Goal: Task Accomplishment & Management: Manage account settings

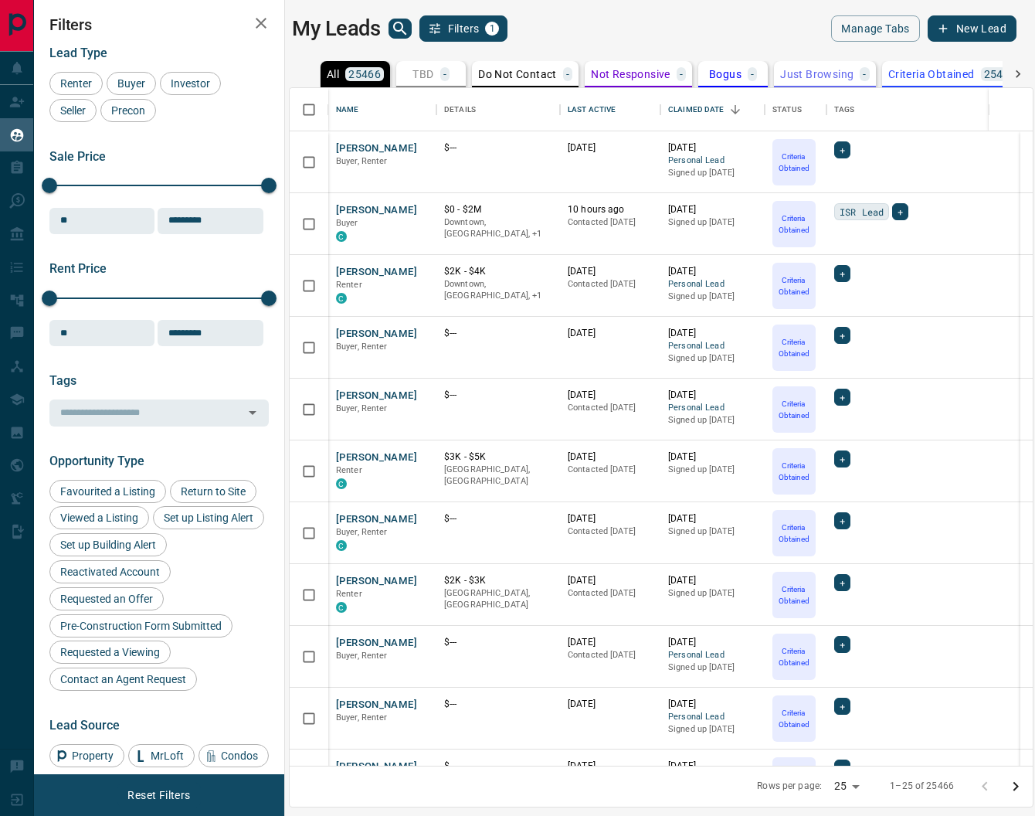
scroll to position [1, 2]
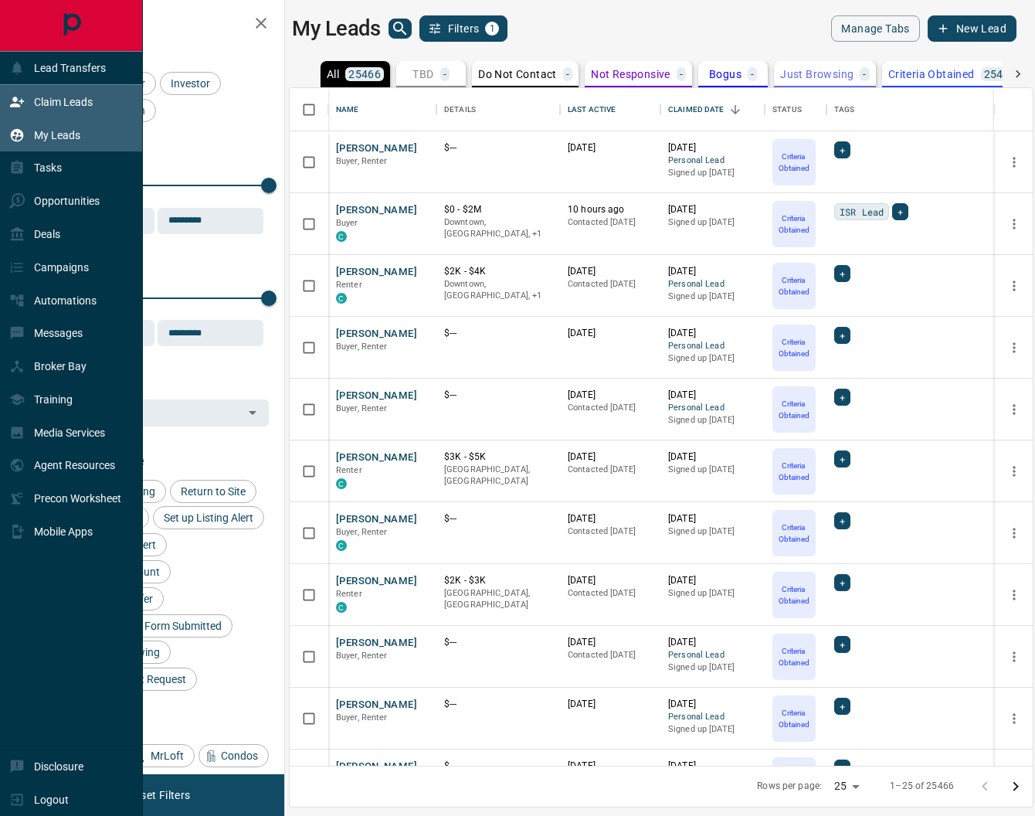
click at [52, 93] on div "Claim Leads" at bounding box center [50, 101] width 83 height 25
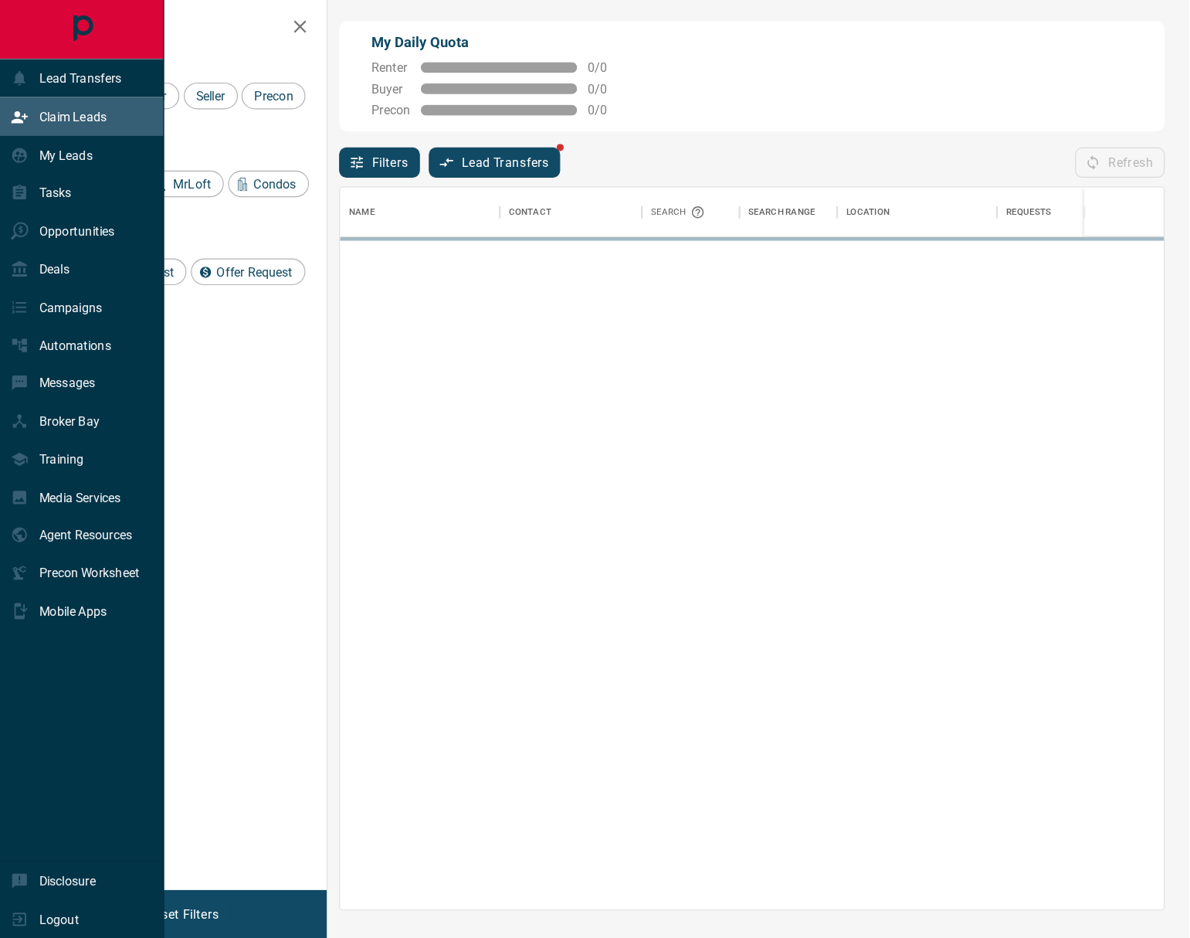
scroll to position [628, 717]
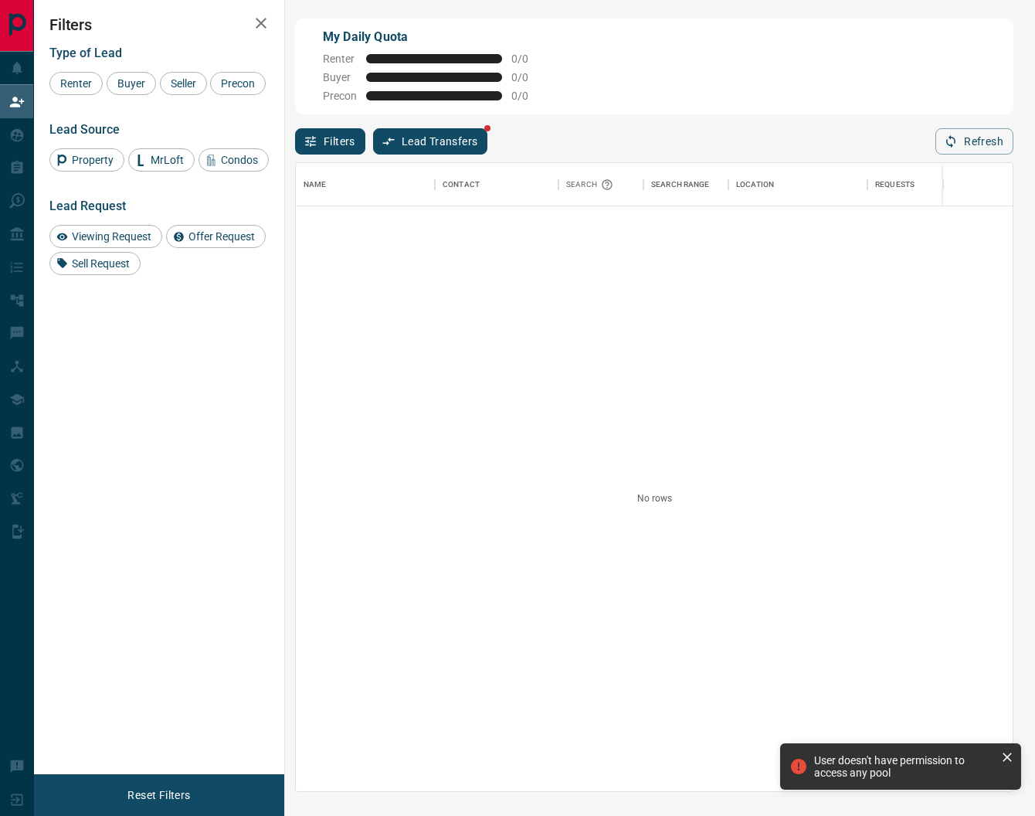
click at [437, 132] on button "Lead Transfers" at bounding box center [430, 141] width 115 height 26
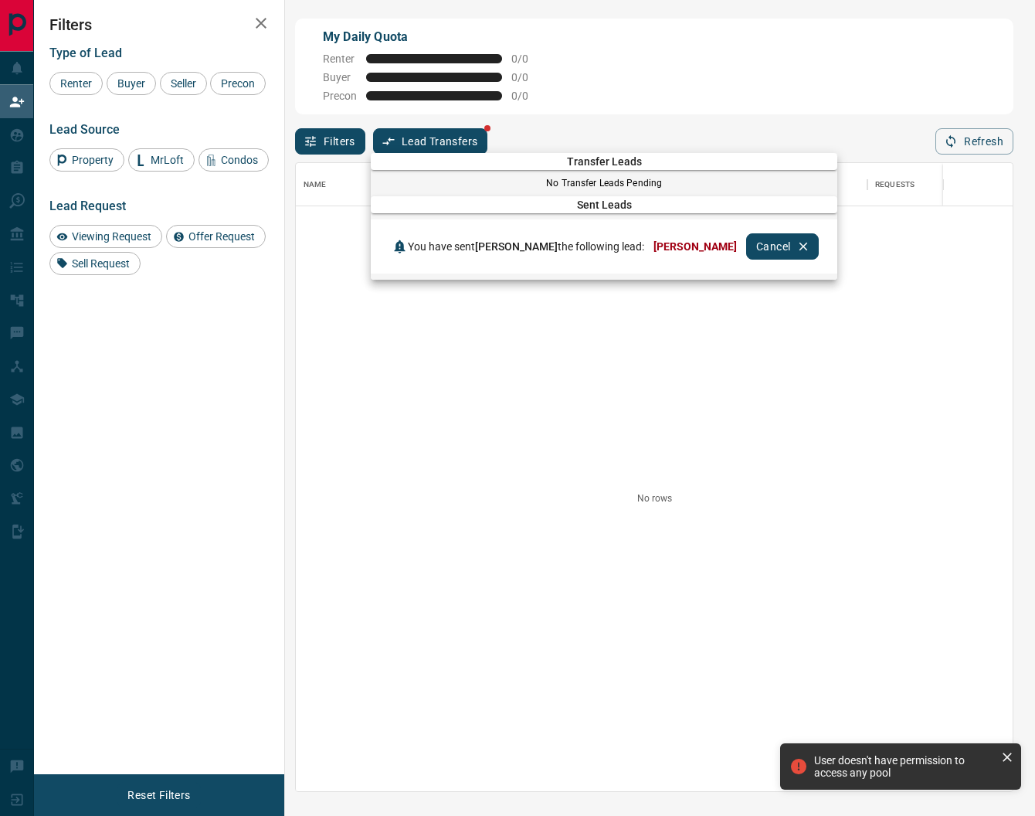
click at [439, 131] on div at bounding box center [517, 408] width 1035 height 816
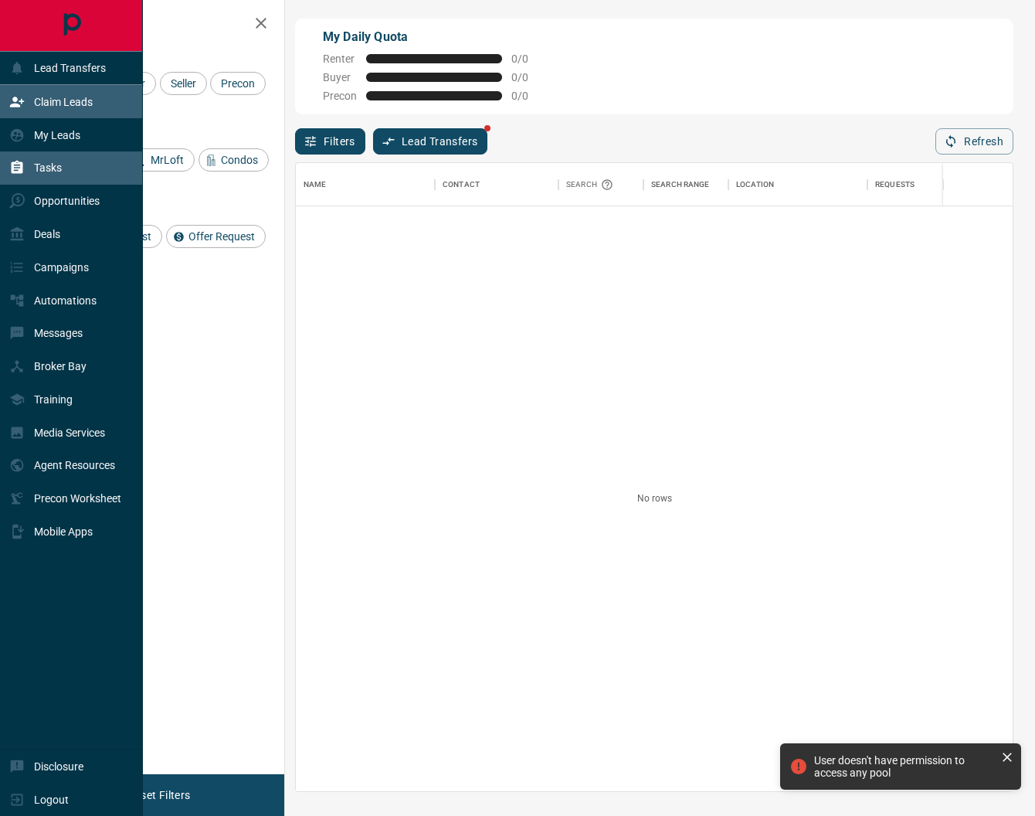
click at [47, 155] on div "Tasks" at bounding box center [35, 167] width 53 height 25
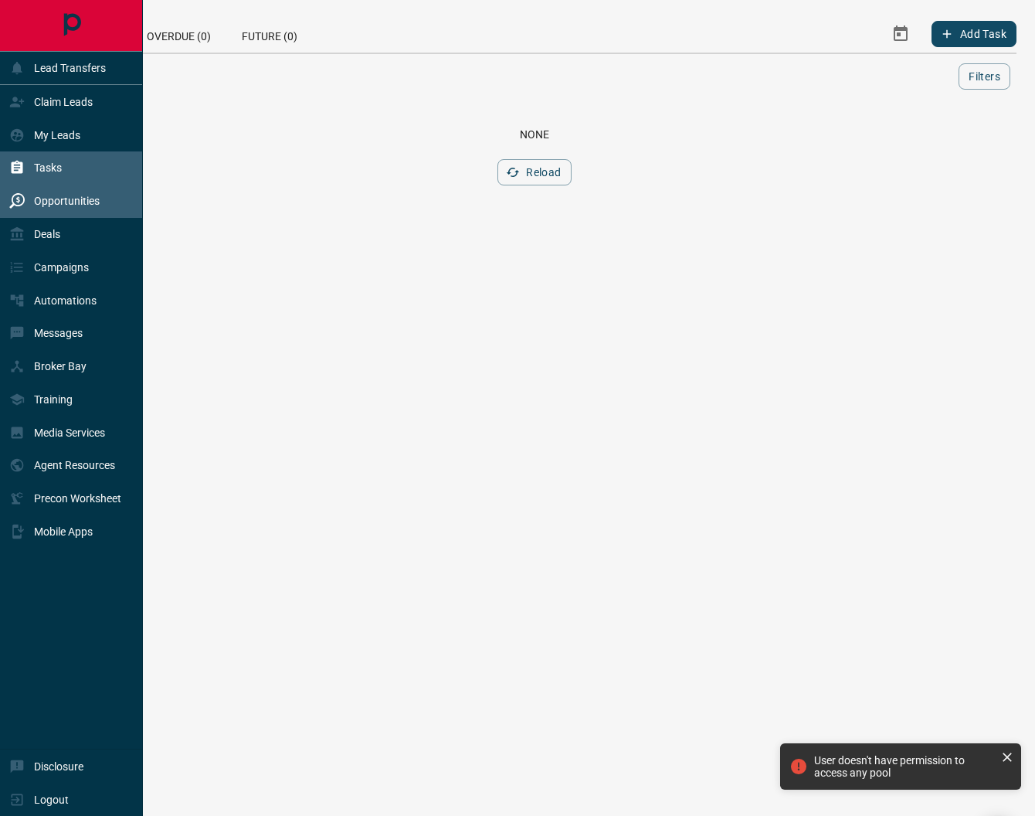
drag, startPoint x: 56, startPoint y: 205, endPoint x: 118, endPoint y: 183, distance: 66.2
click at [56, 205] on p "Opportunities" at bounding box center [67, 201] width 66 height 12
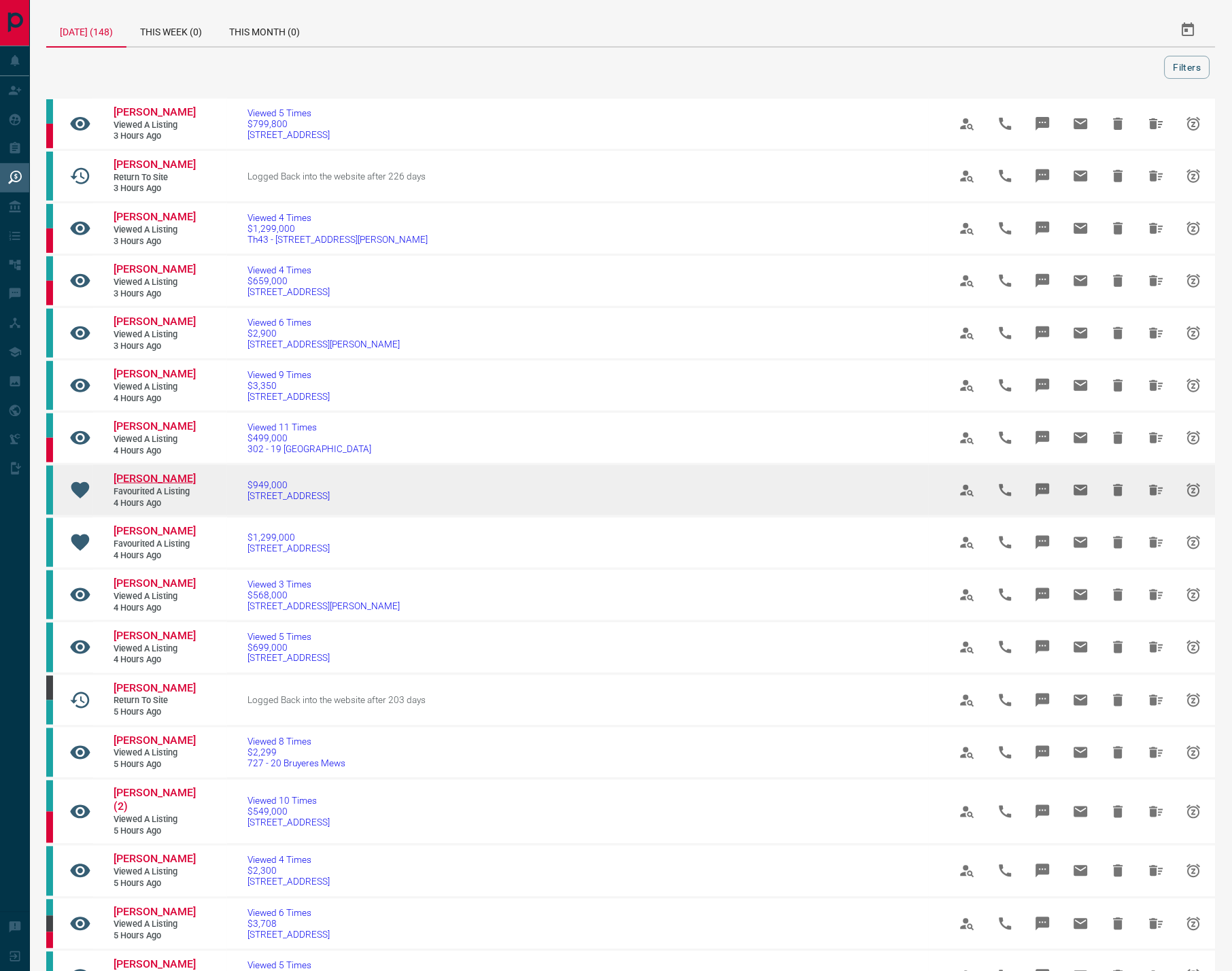
click at [164, 482] on span "[PERSON_NAME]" at bounding box center [154, 478] width 82 height 13
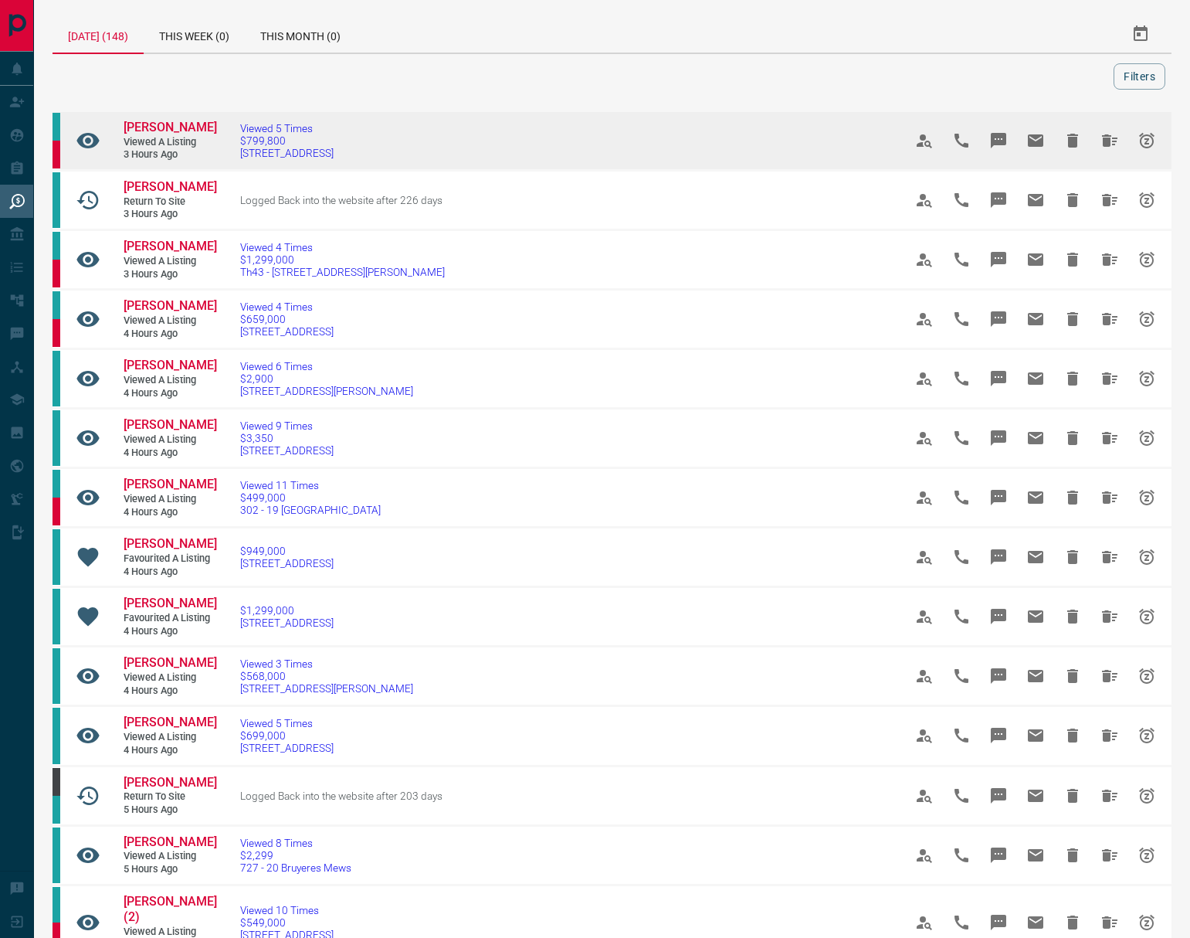
scroll to position [501, 0]
